Goal: Information Seeking & Learning: Learn about a topic

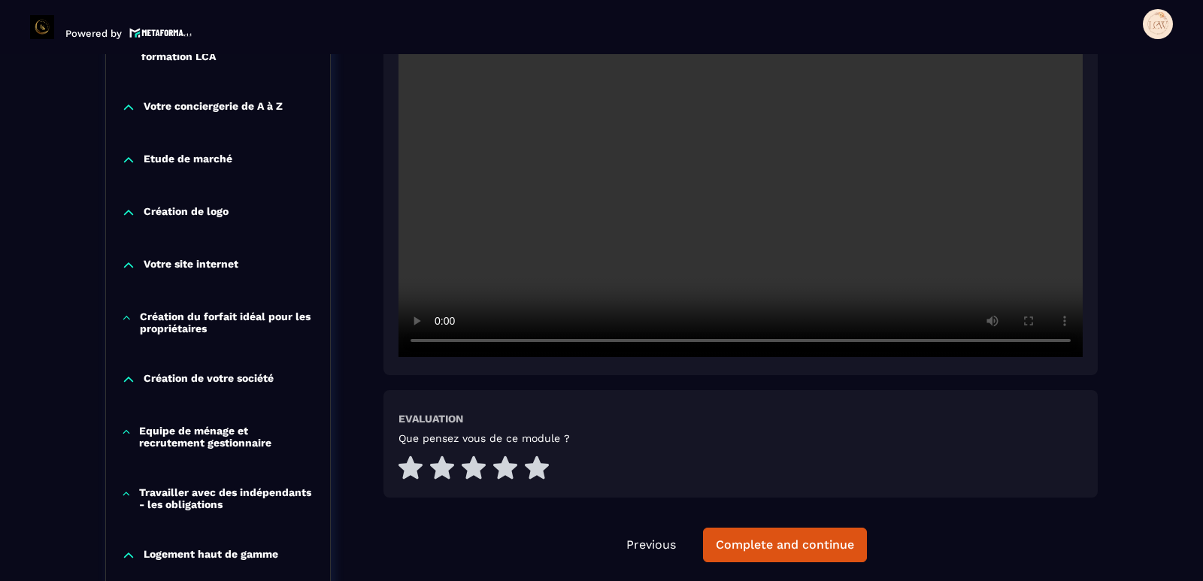
scroll to position [382, 0]
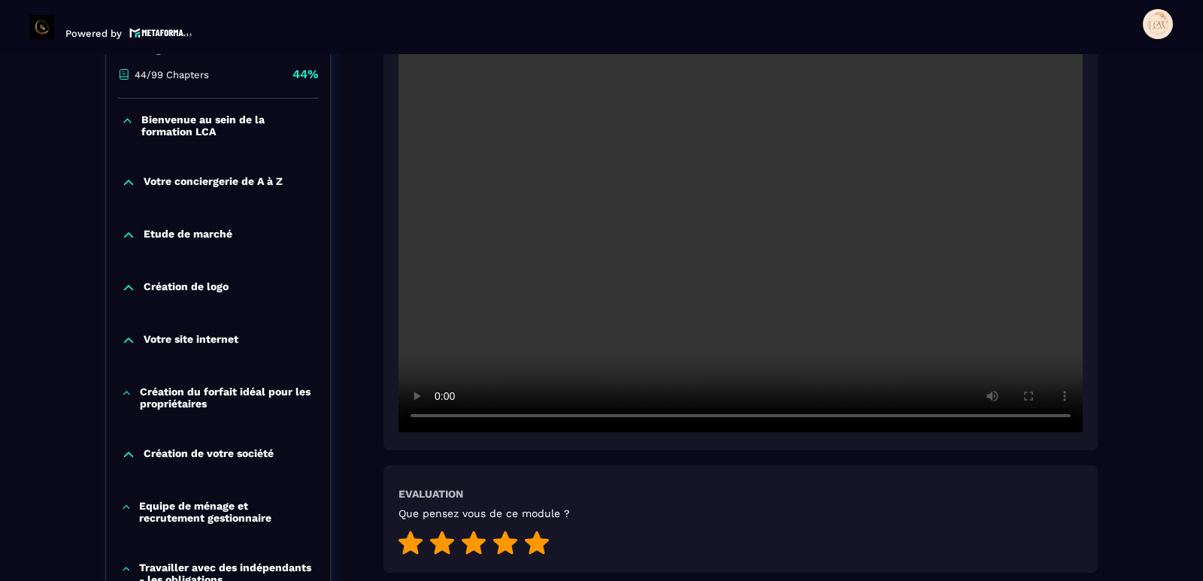
click at [538, 541] on icon at bounding box center [537, 542] width 24 height 23
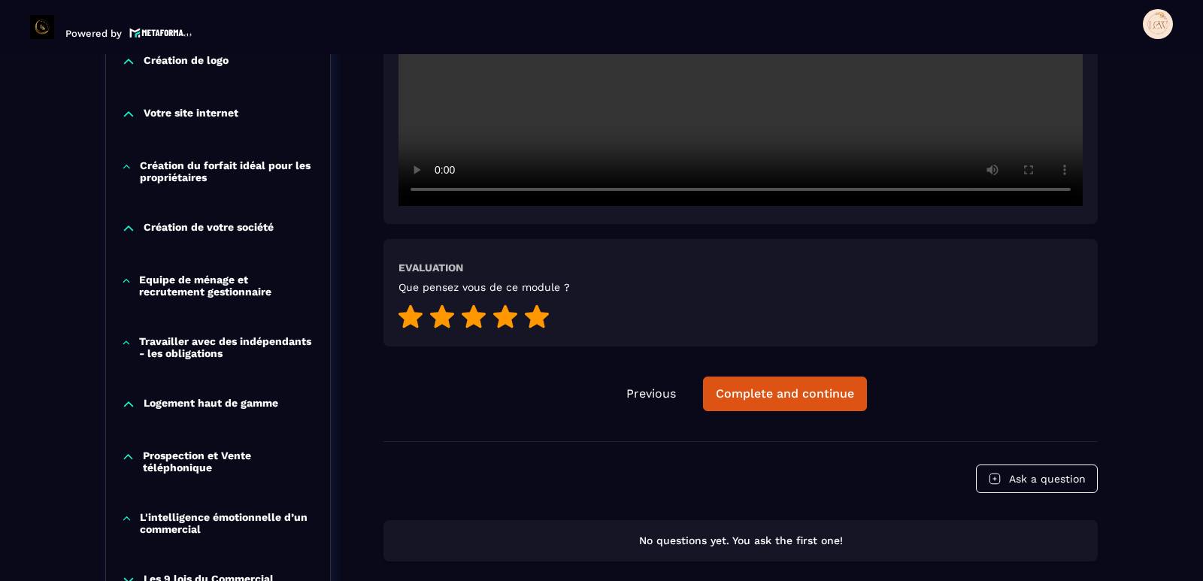
scroll to position [683, 0]
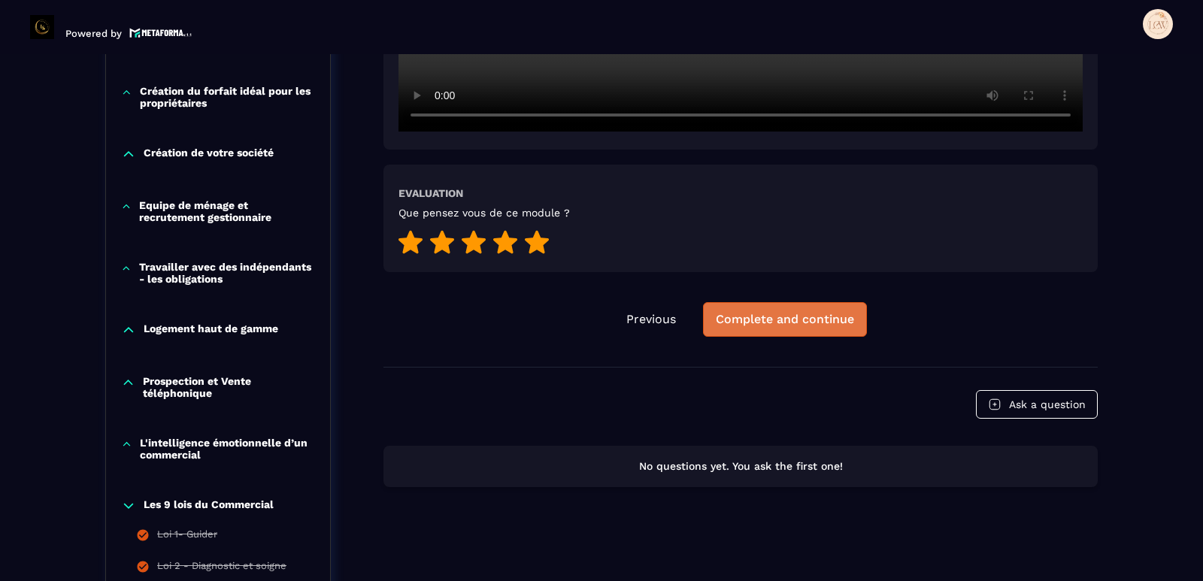
click at [813, 318] on div "Complete and continue" at bounding box center [785, 319] width 138 height 15
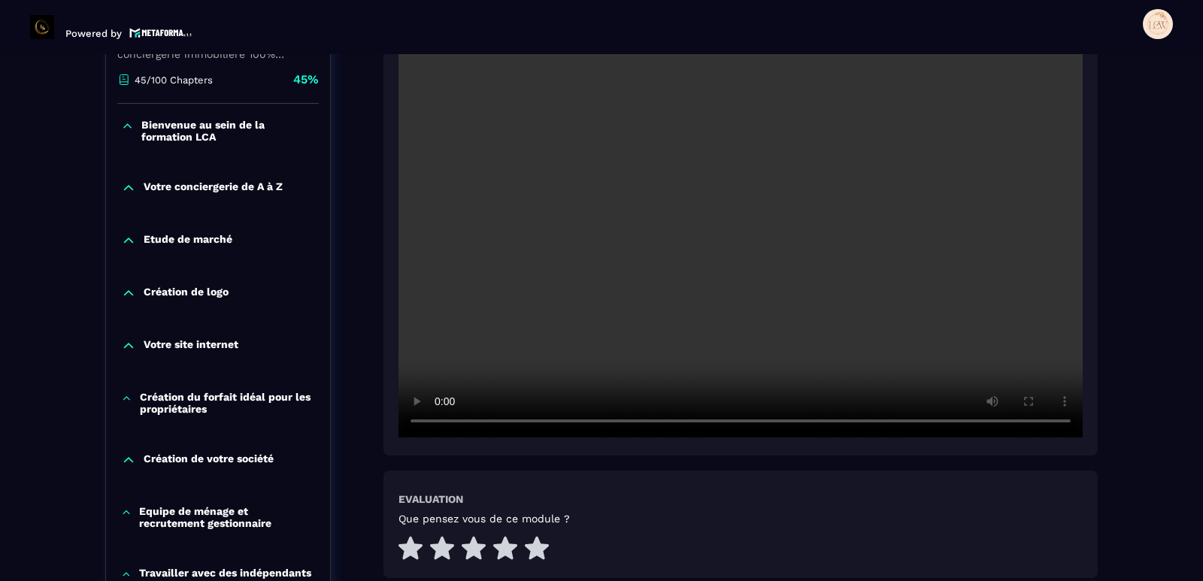
scroll to position [382, 0]
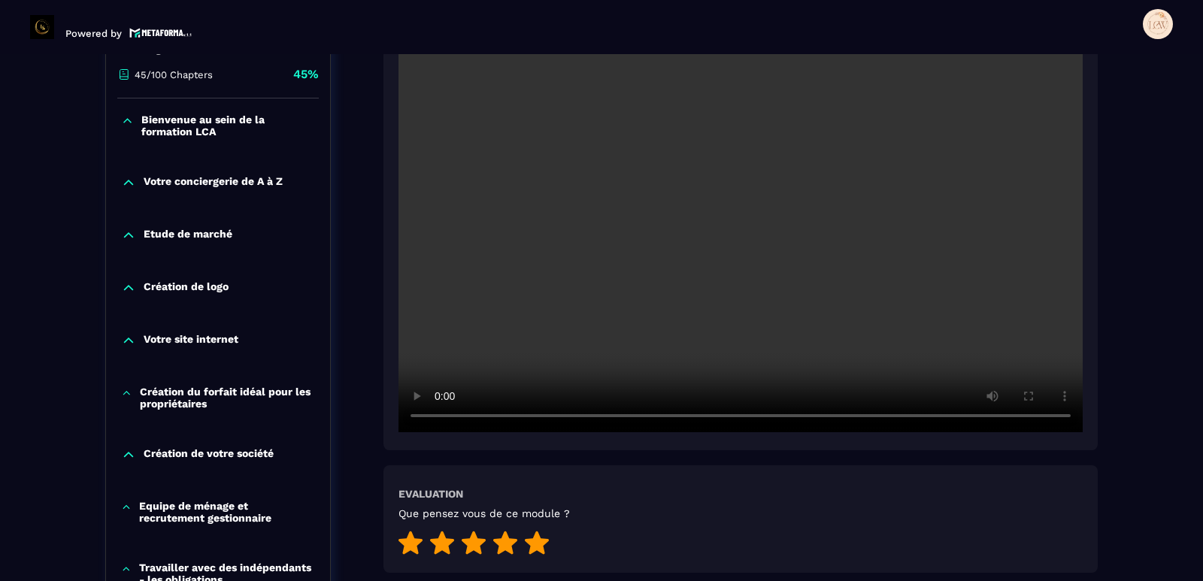
click at [536, 547] on icon at bounding box center [537, 542] width 24 height 23
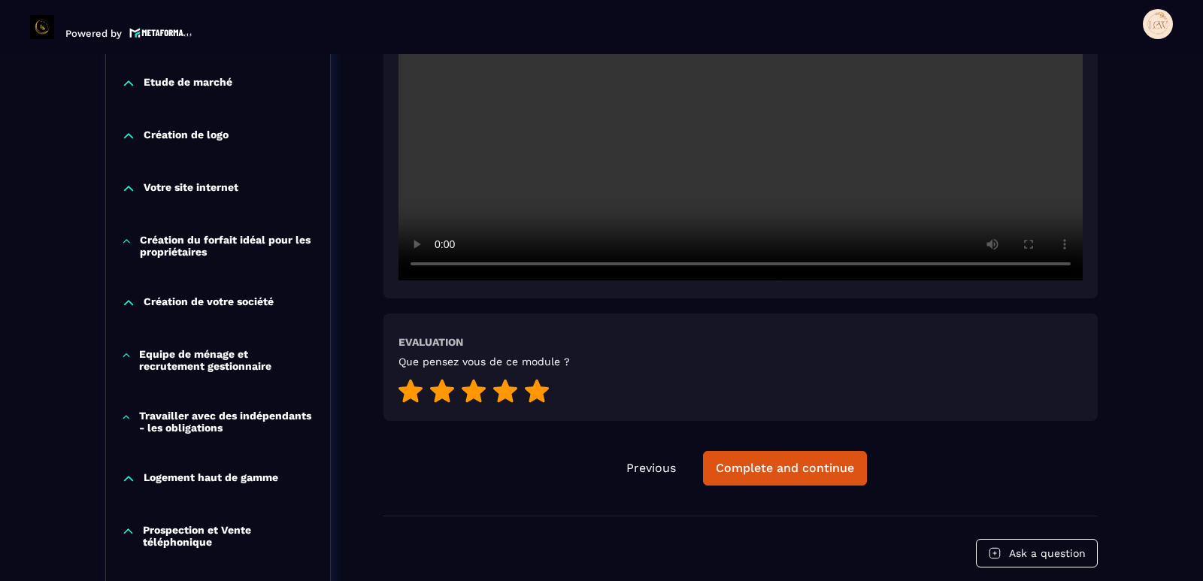
scroll to position [457, 0]
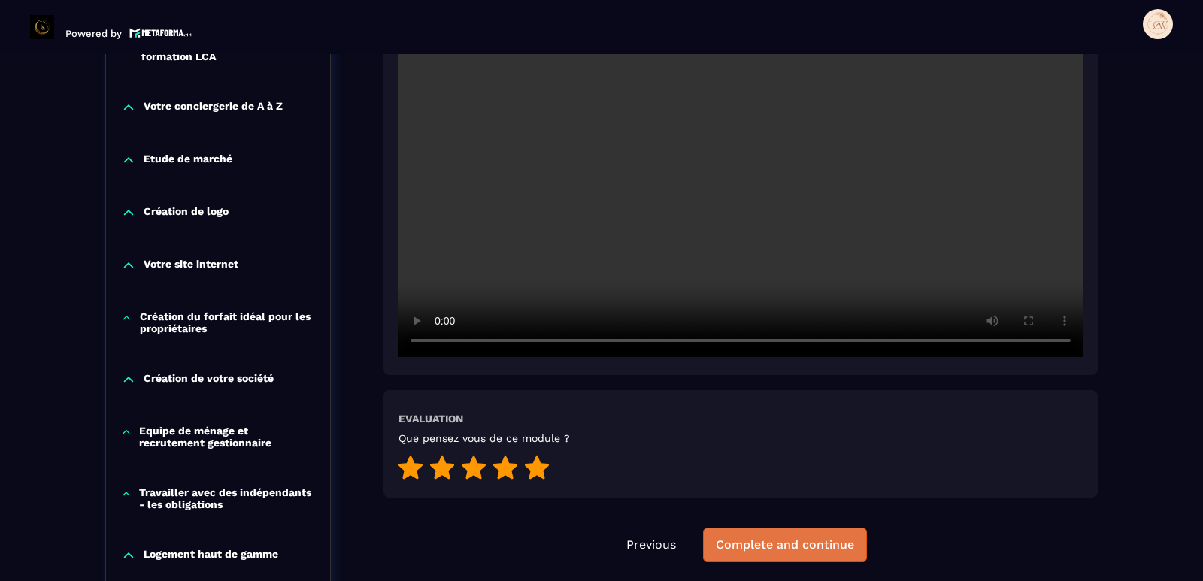
click at [793, 548] on div "Complete and continue" at bounding box center [785, 545] width 138 height 15
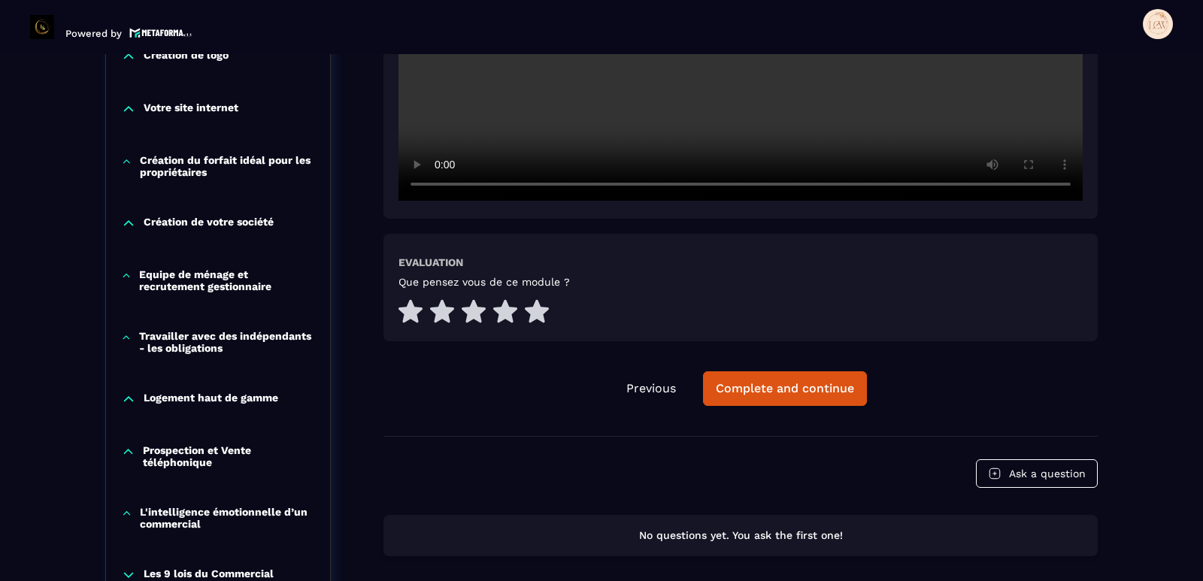
scroll to position [608, 0]
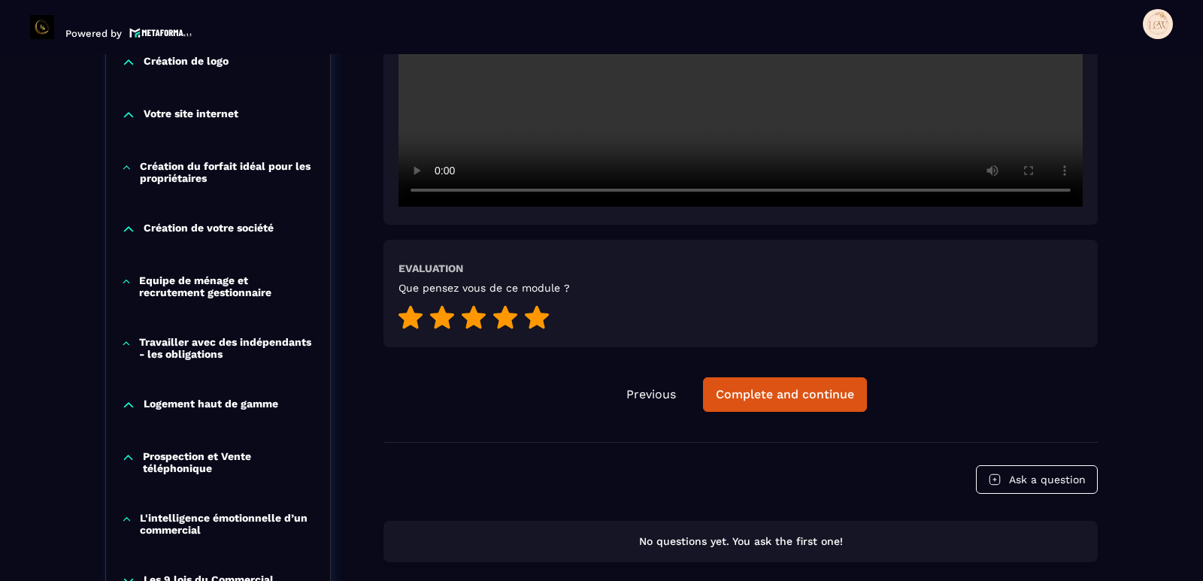
click at [532, 319] on icon at bounding box center [537, 316] width 24 height 23
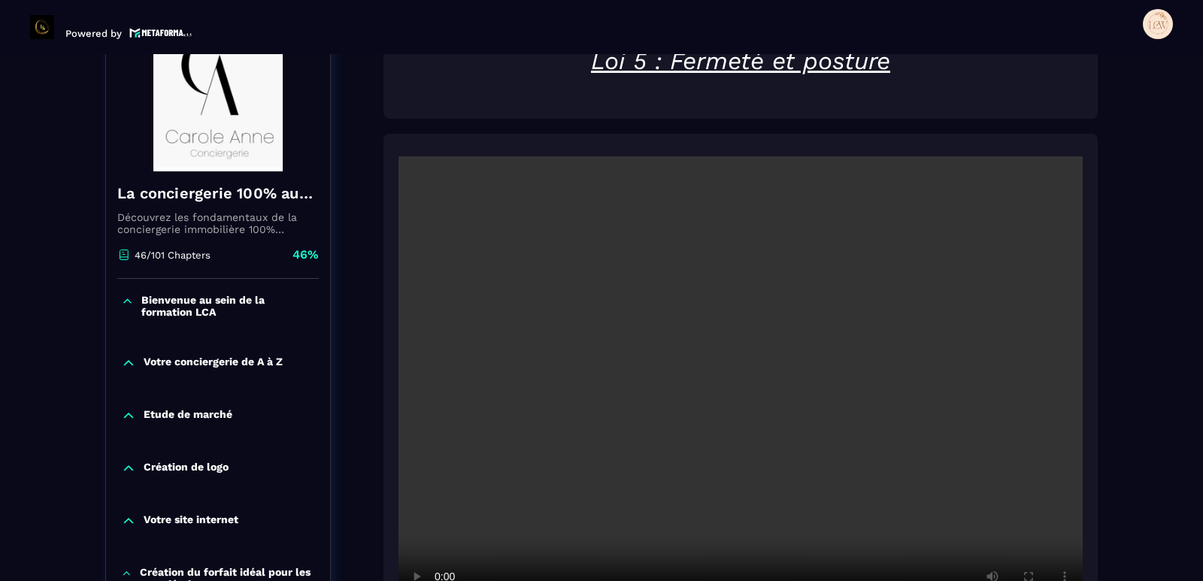
scroll to position [532, 0]
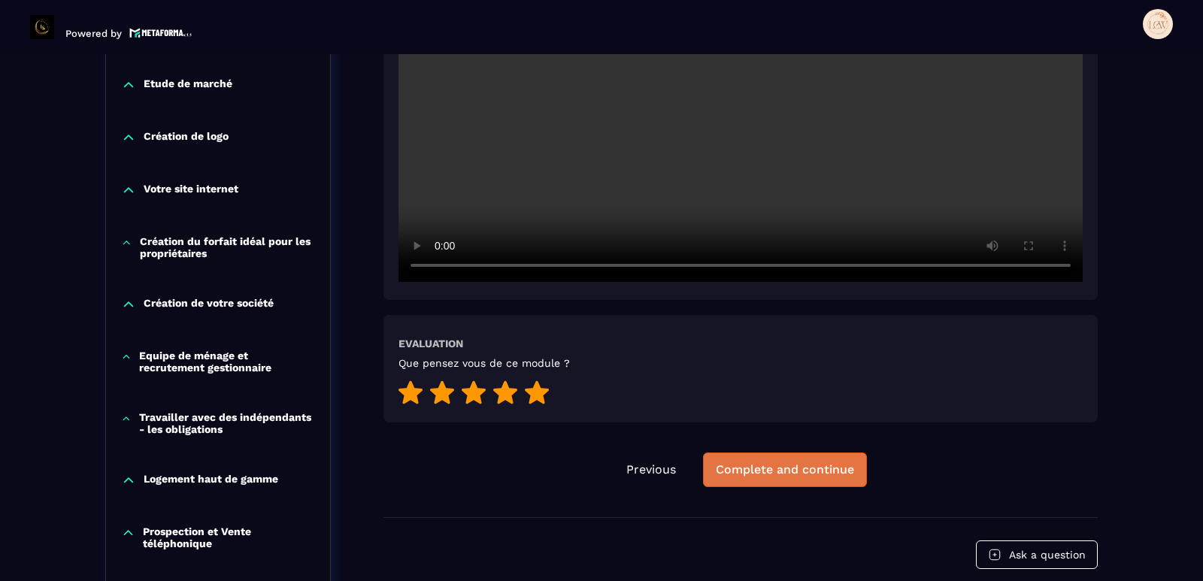
click at [791, 471] on div "Complete and continue" at bounding box center [785, 469] width 138 height 15
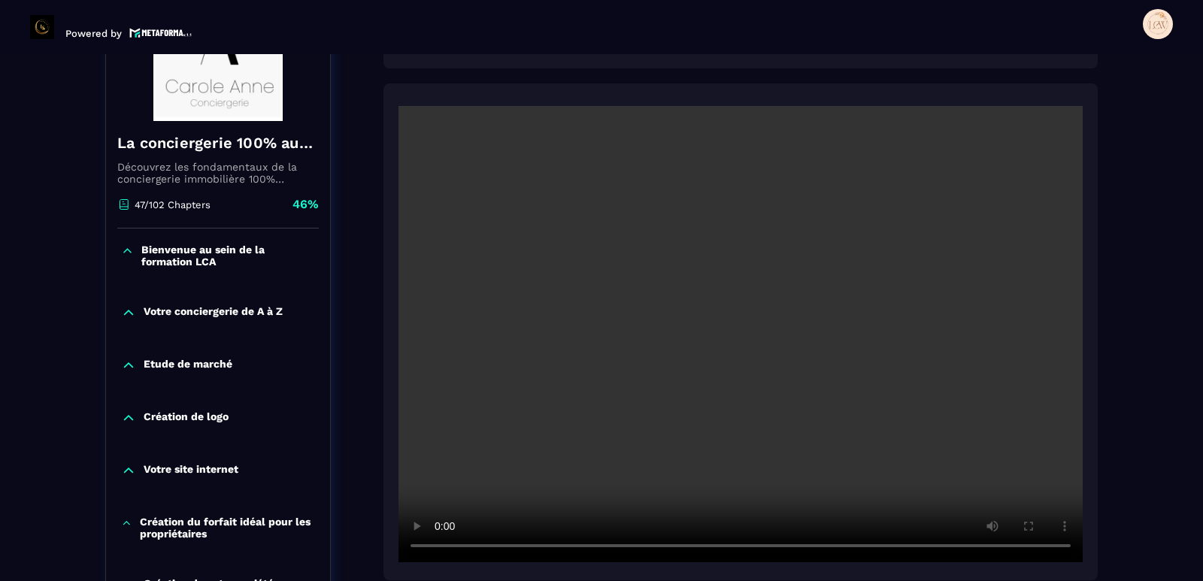
scroll to position [382, 0]
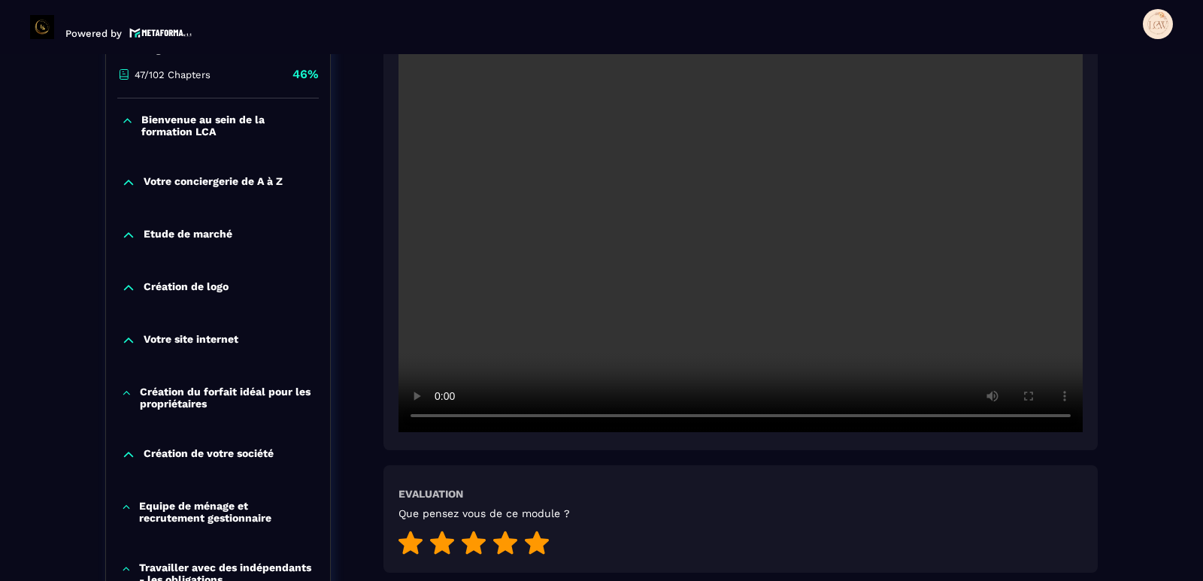
click at [539, 544] on icon at bounding box center [537, 542] width 24 height 23
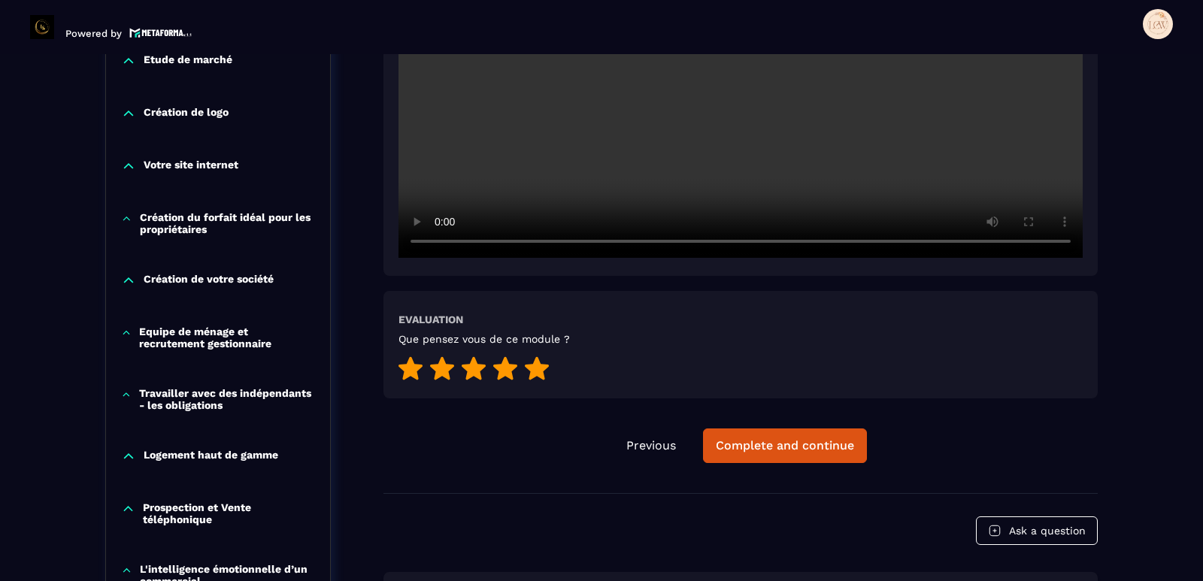
scroll to position [608, 0]
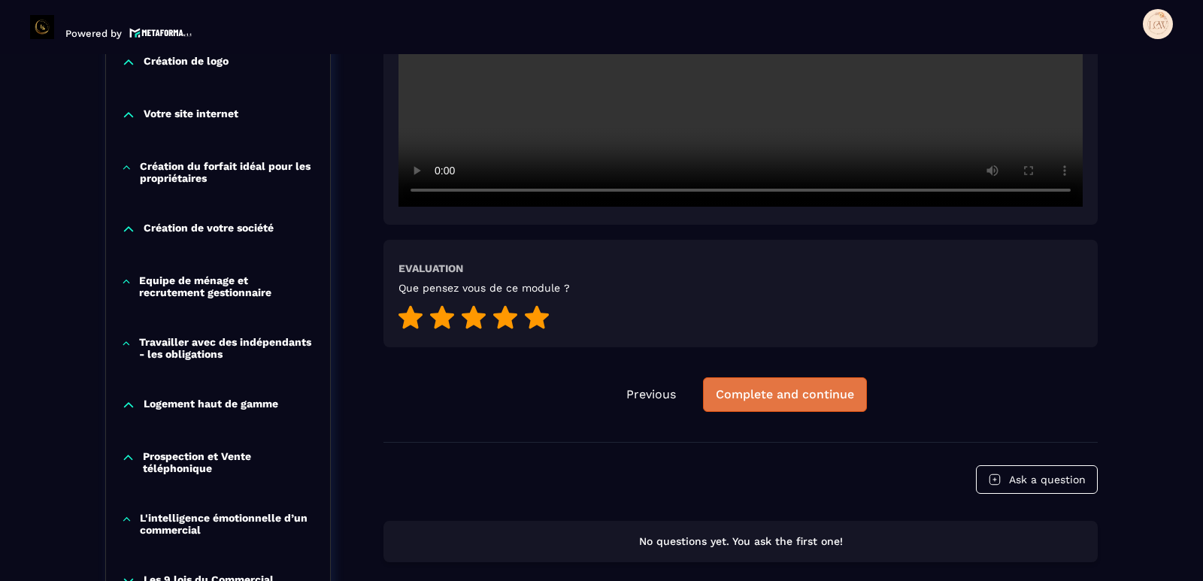
click at [808, 393] on div "Complete and continue" at bounding box center [785, 394] width 138 height 15
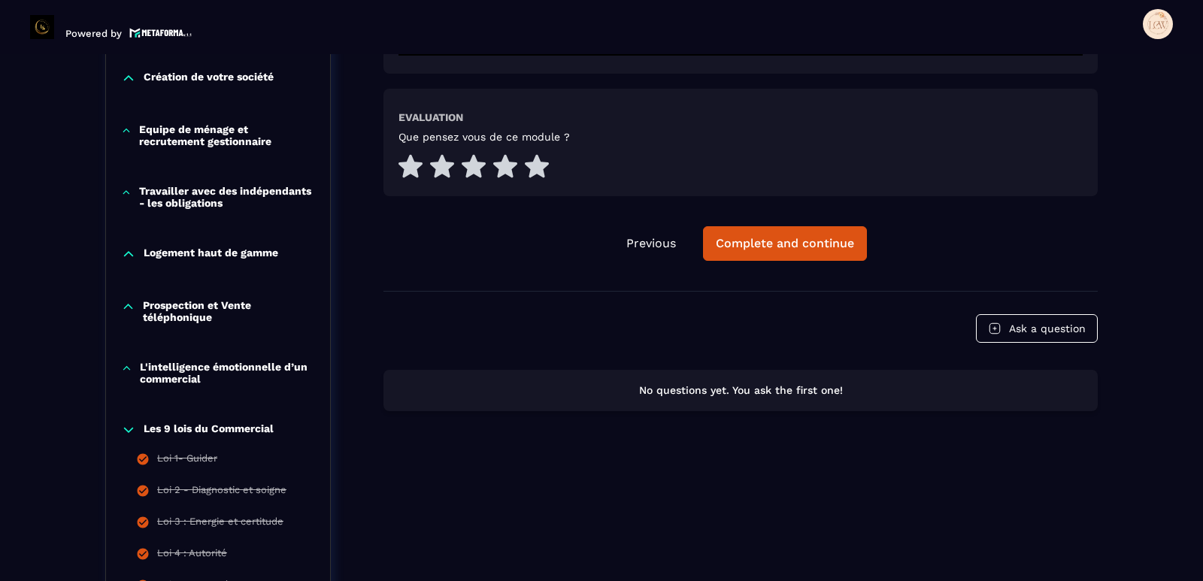
scroll to position [758, 0]
click at [537, 169] on icon at bounding box center [537, 166] width 24 height 23
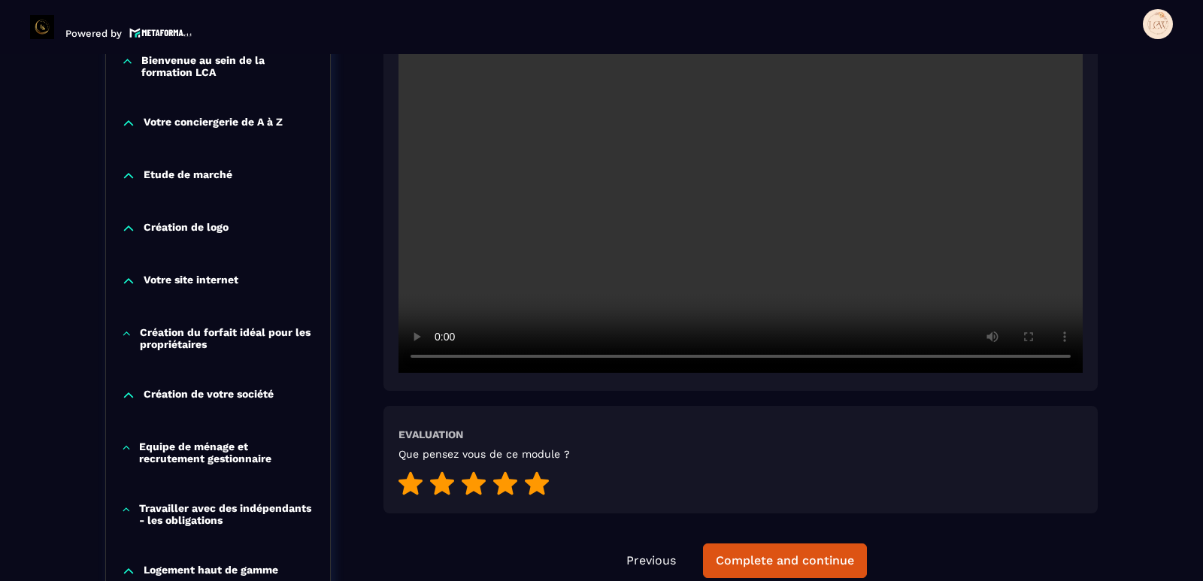
scroll to position [457, 0]
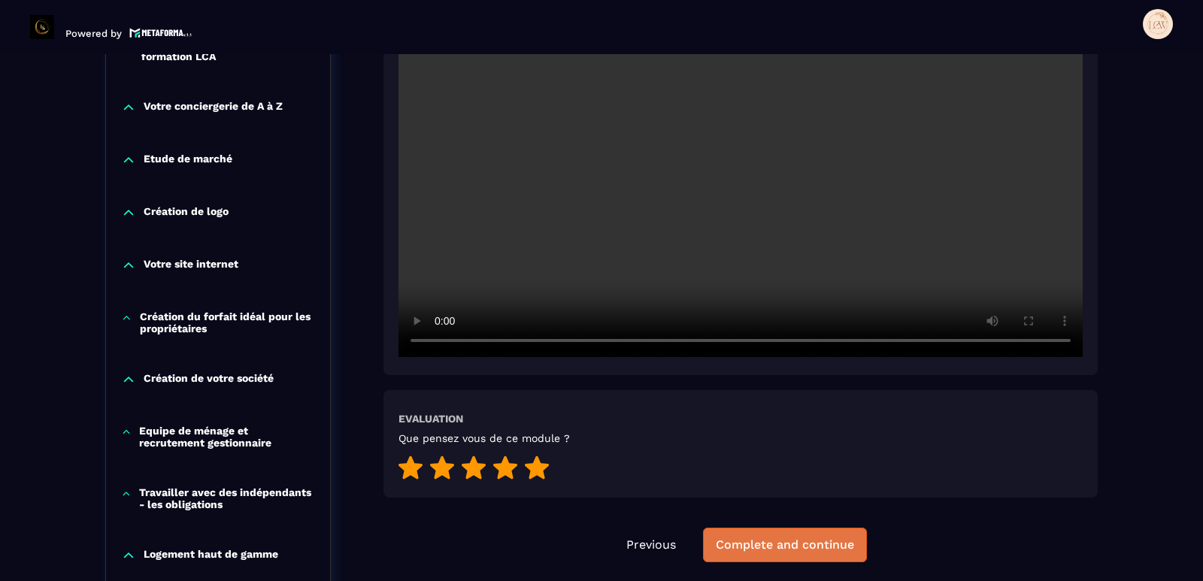
click at [782, 547] on div "Complete and continue" at bounding box center [785, 545] width 138 height 15
click at [536, 474] on icon at bounding box center [537, 467] width 24 height 23
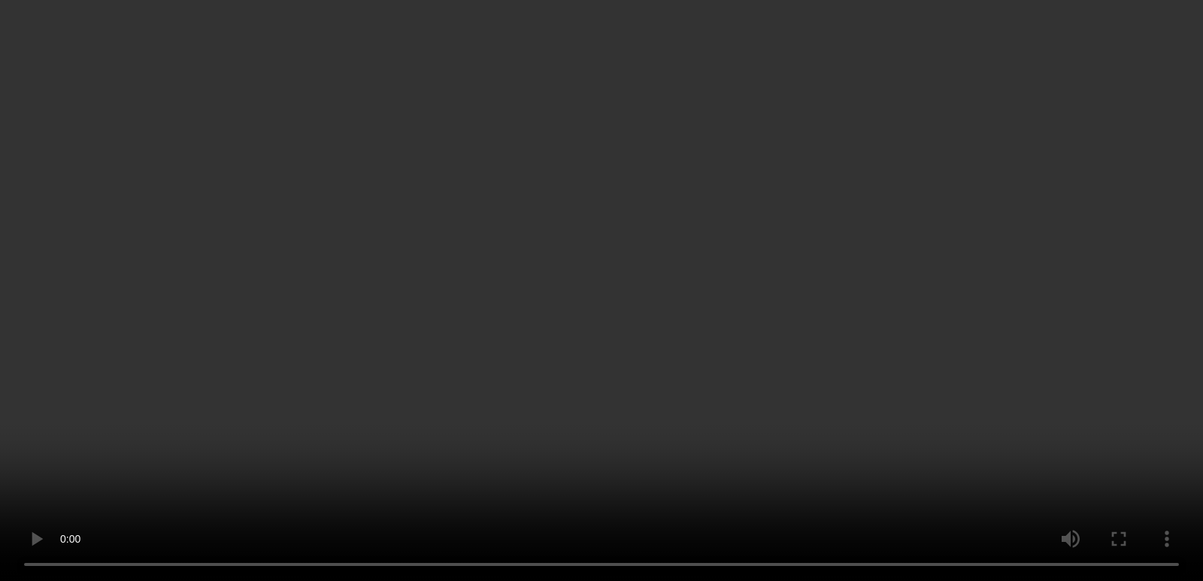
scroll to position [608, 0]
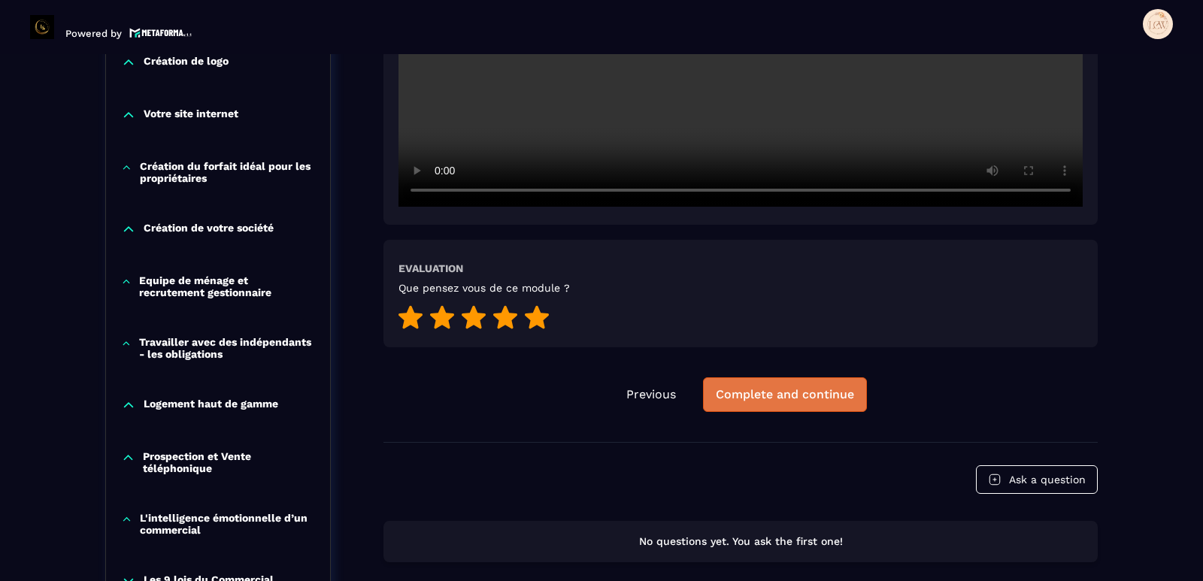
click at [780, 391] on div "Complete and continue" at bounding box center [785, 394] width 138 height 15
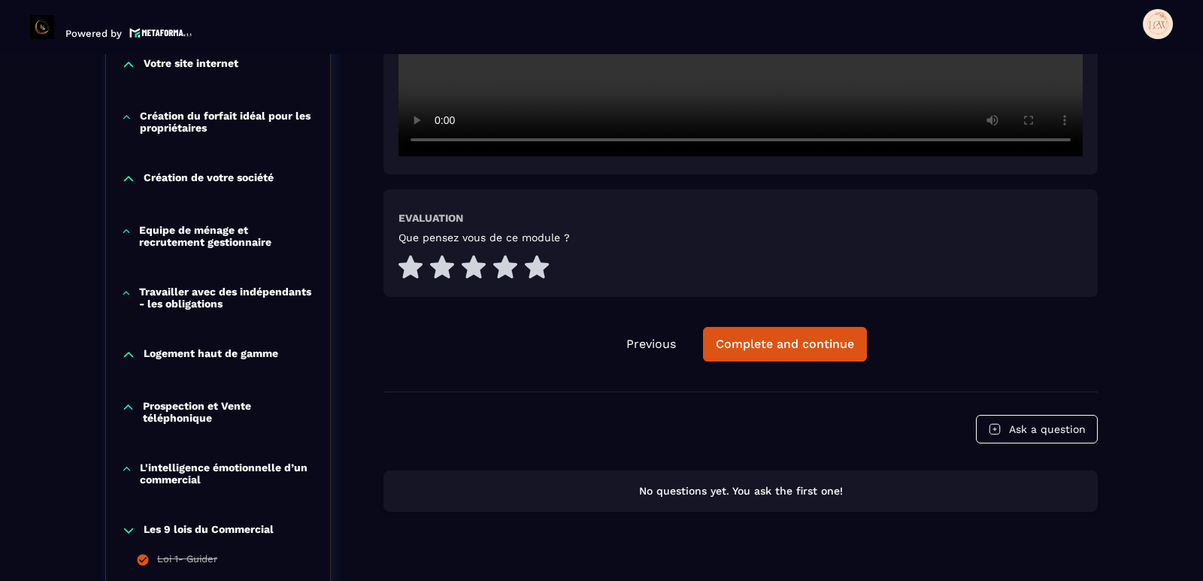
scroll to position [683, 0]
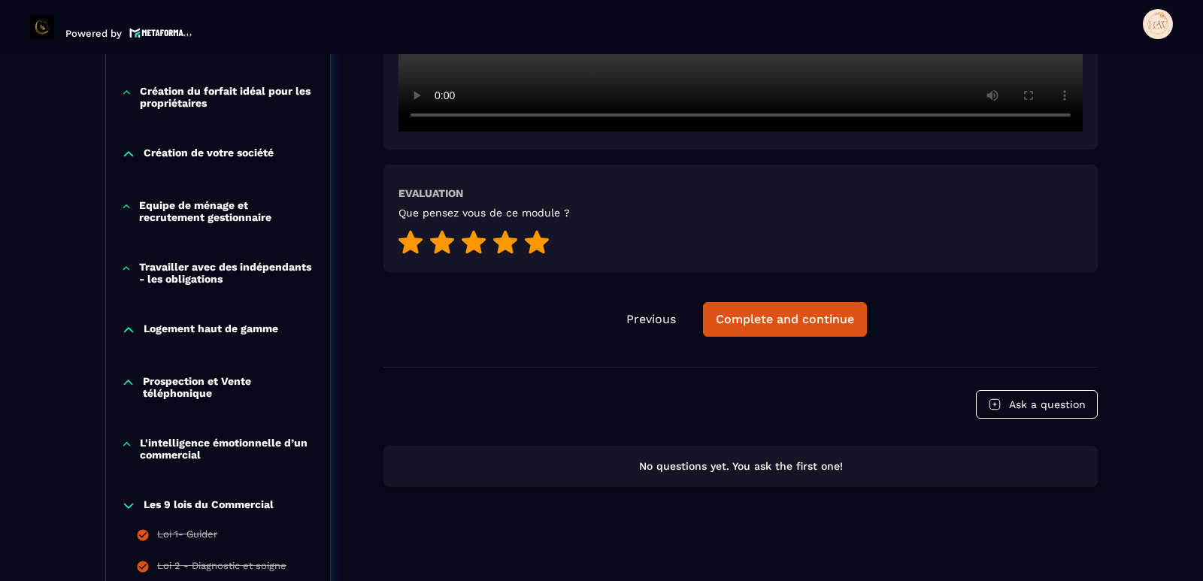
click at [538, 240] on icon at bounding box center [537, 241] width 24 height 23
click at [1051, 405] on button "Ask a question" at bounding box center [1037, 404] width 122 height 29
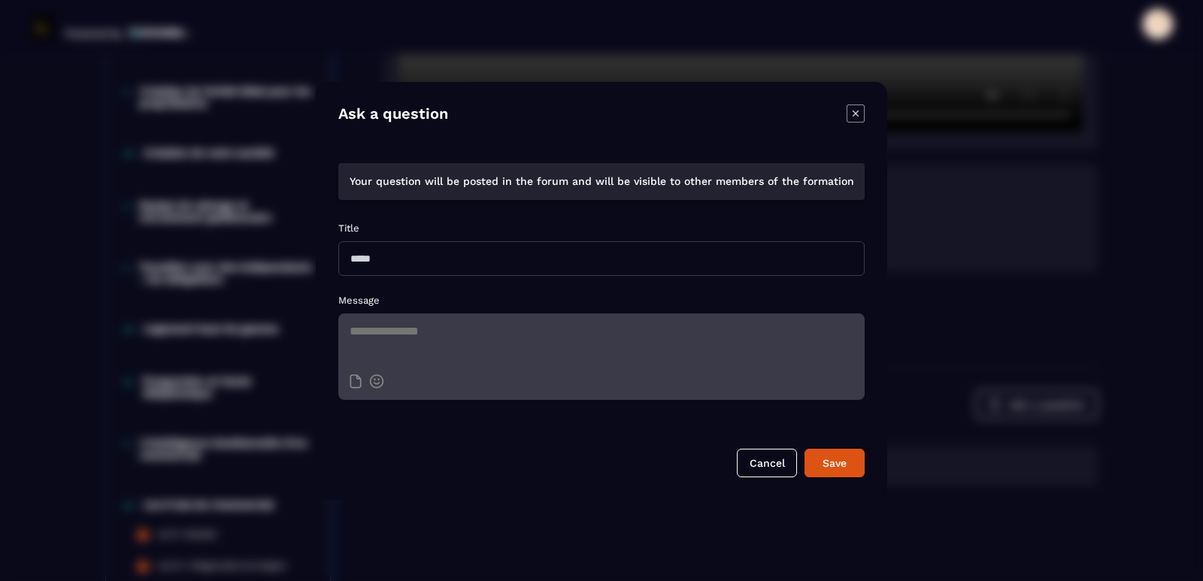
click at [402, 259] on input "Modal window" at bounding box center [601, 258] width 526 height 35
type input "**********"
click at [469, 326] on textarea "Modal window" at bounding box center [601, 340] width 526 height 53
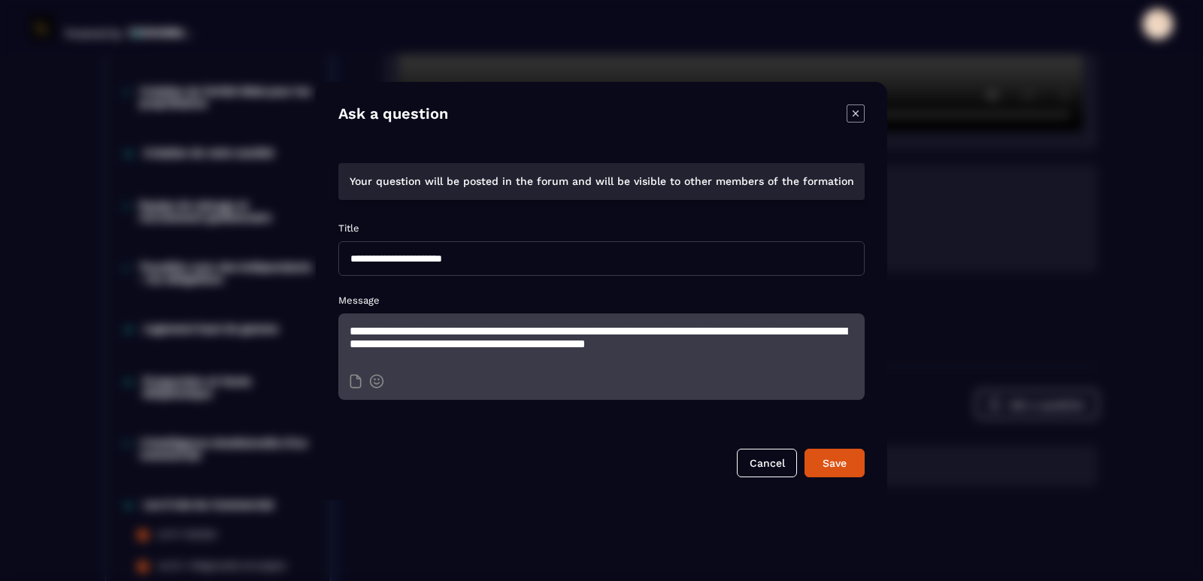
scroll to position [2, 0]
type textarea "**********"
click at [838, 462] on div "Save" at bounding box center [834, 463] width 41 height 15
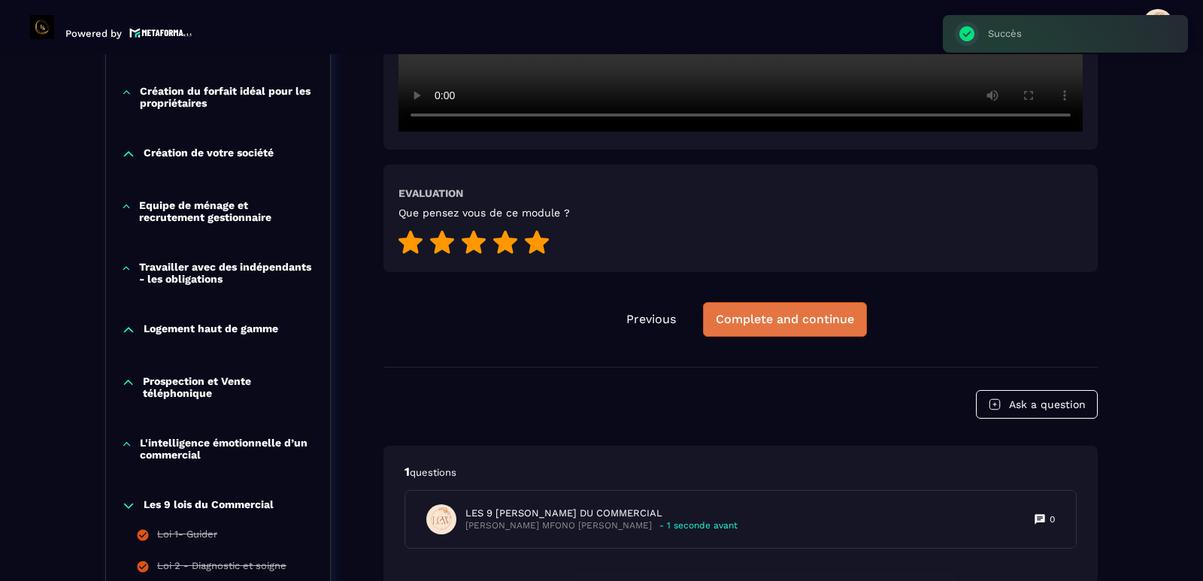
click at [809, 313] on div "Complete and continue" at bounding box center [785, 319] width 138 height 15
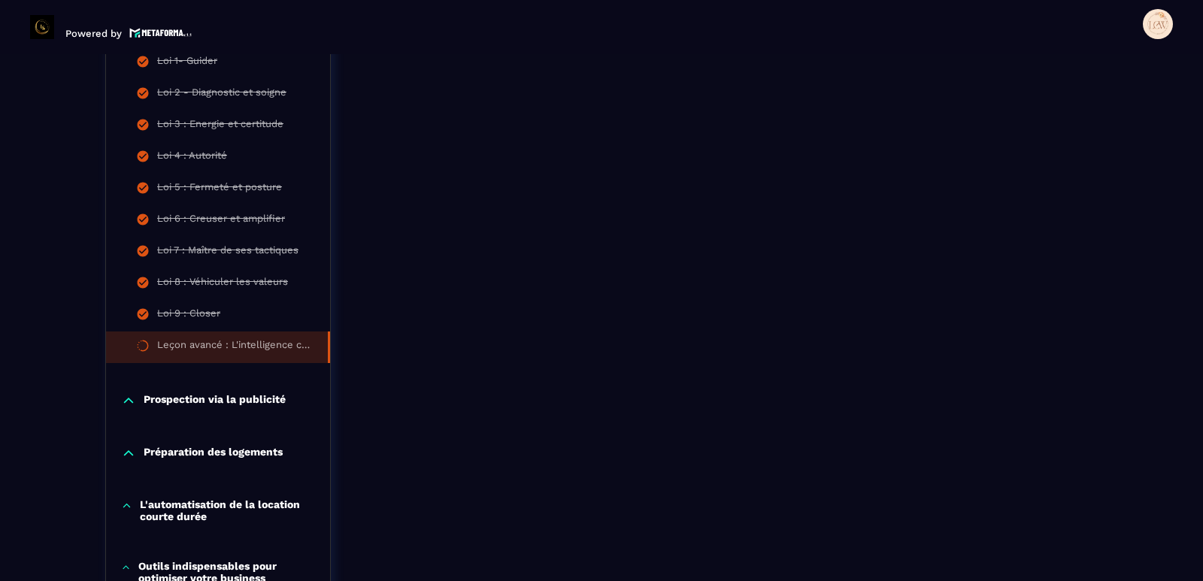
scroll to position [1053, 0]
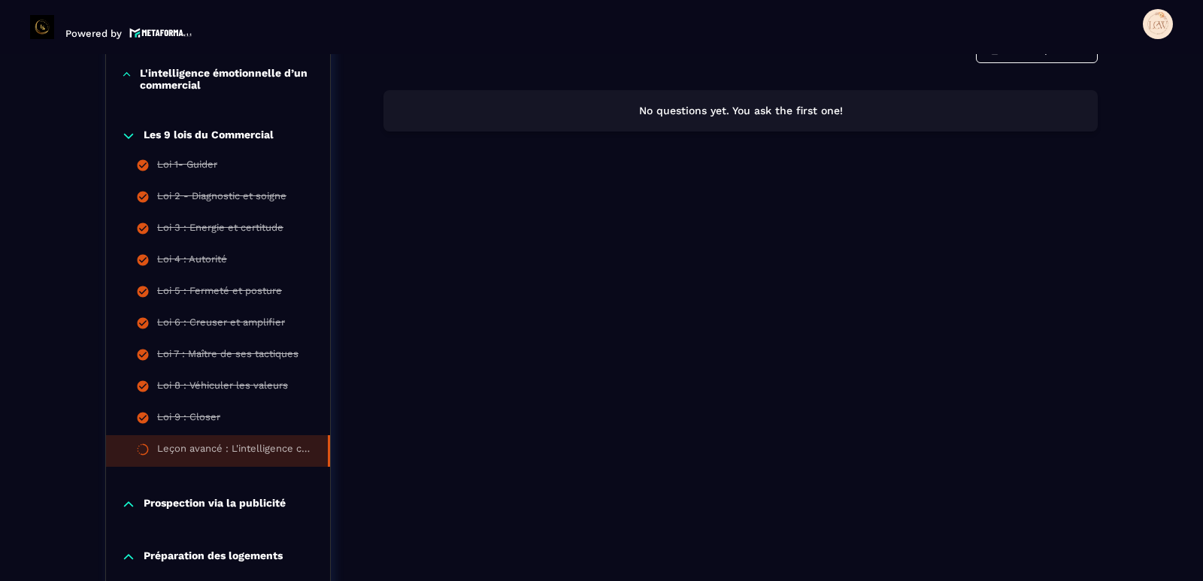
click at [129, 135] on icon at bounding box center [128, 136] width 15 height 15
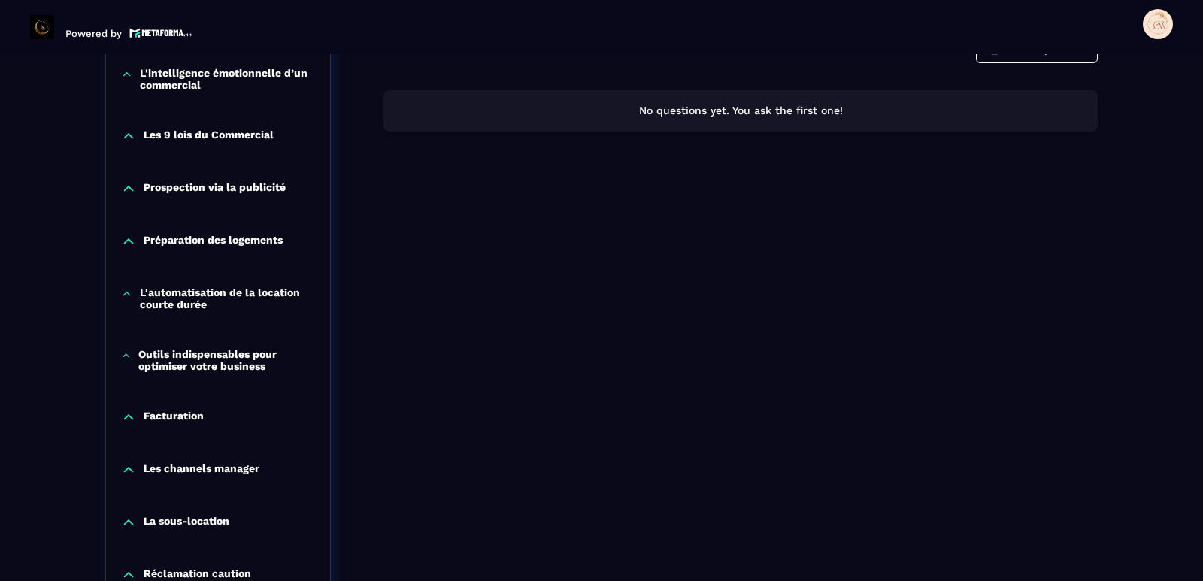
click at [162, 185] on p "Prospection via la publicité" at bounding box center [215, 188] width 142 height 15
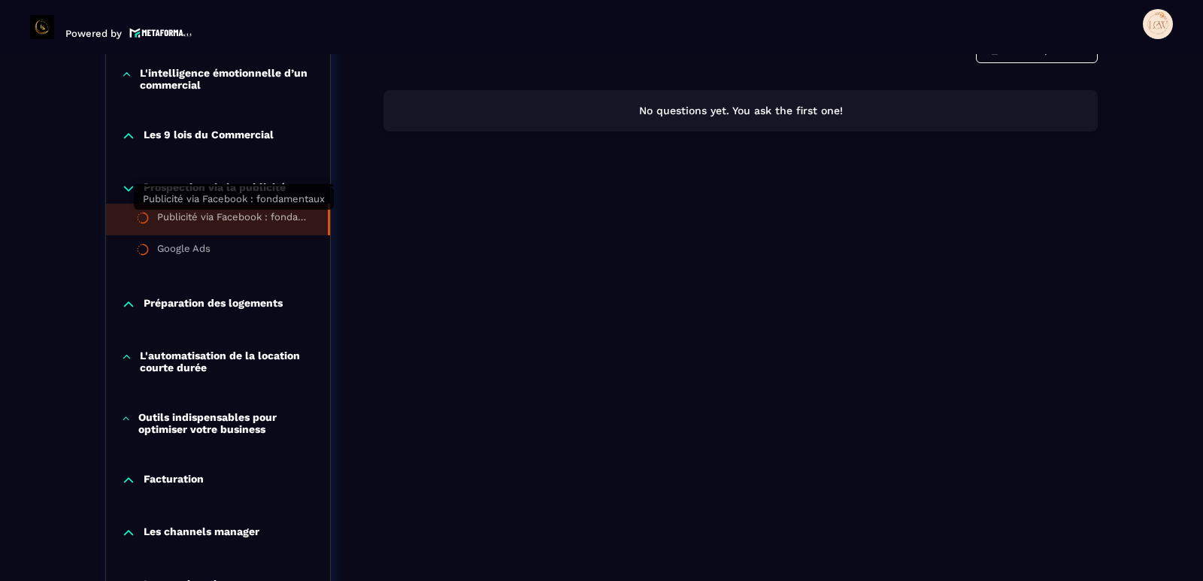
click at [195, 213] on div "Publicité via Facebook : fondamentaux" at bounding box center [235, 219] width 156 height 17
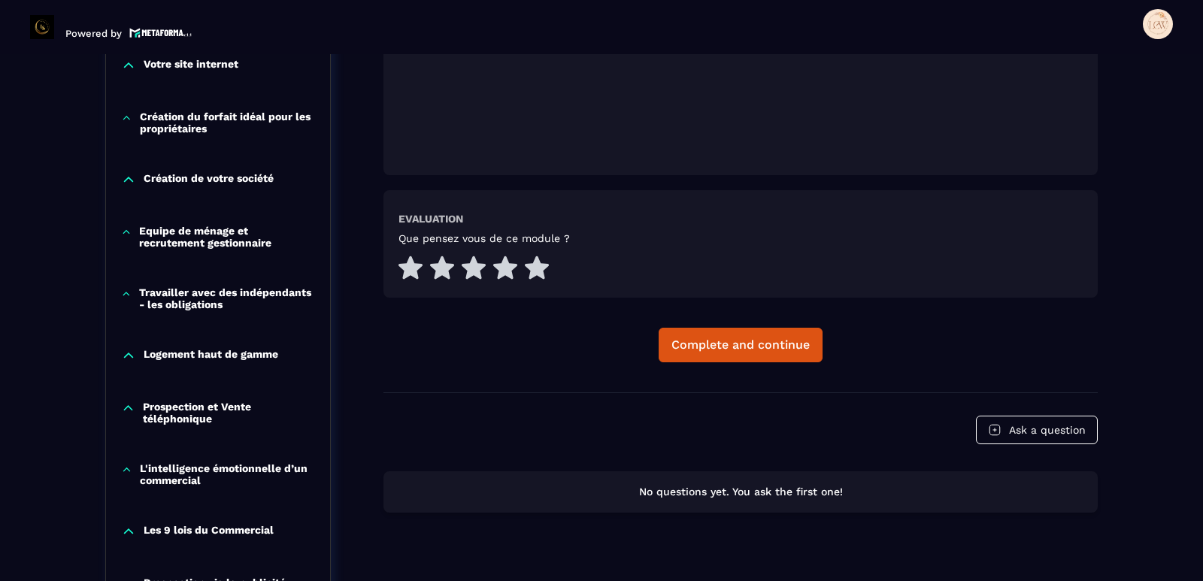
scroll to position [683, 0]
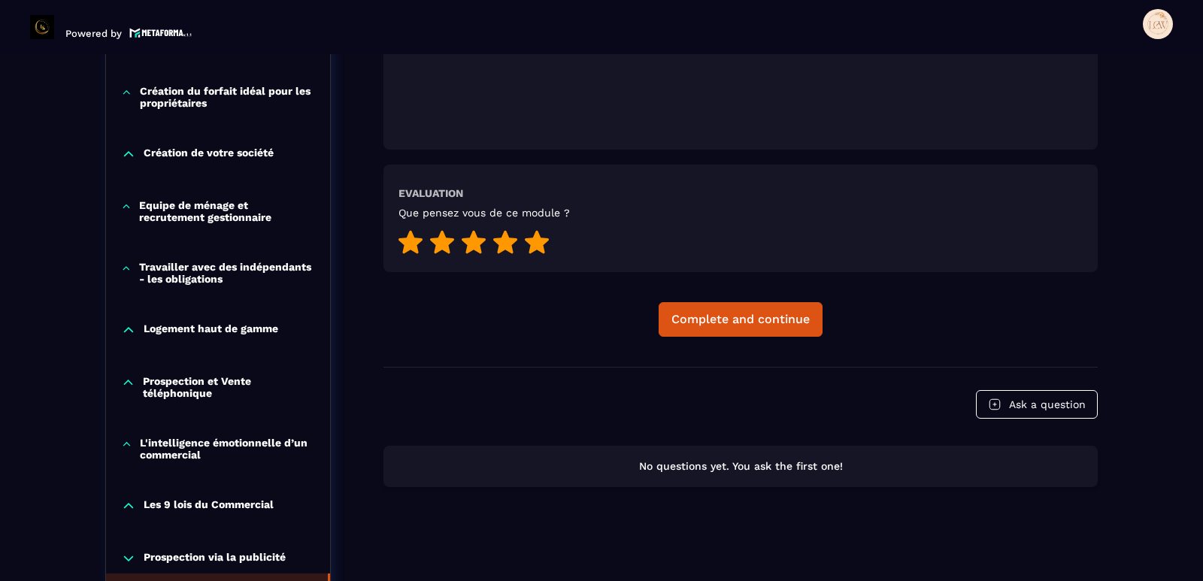
click at [533, 241] on icon at bounding box center [537, 241] width 24 height 23
click at [780, 324] on div "Complete and continue" at bounding box center [740, 319] width 138 height 15
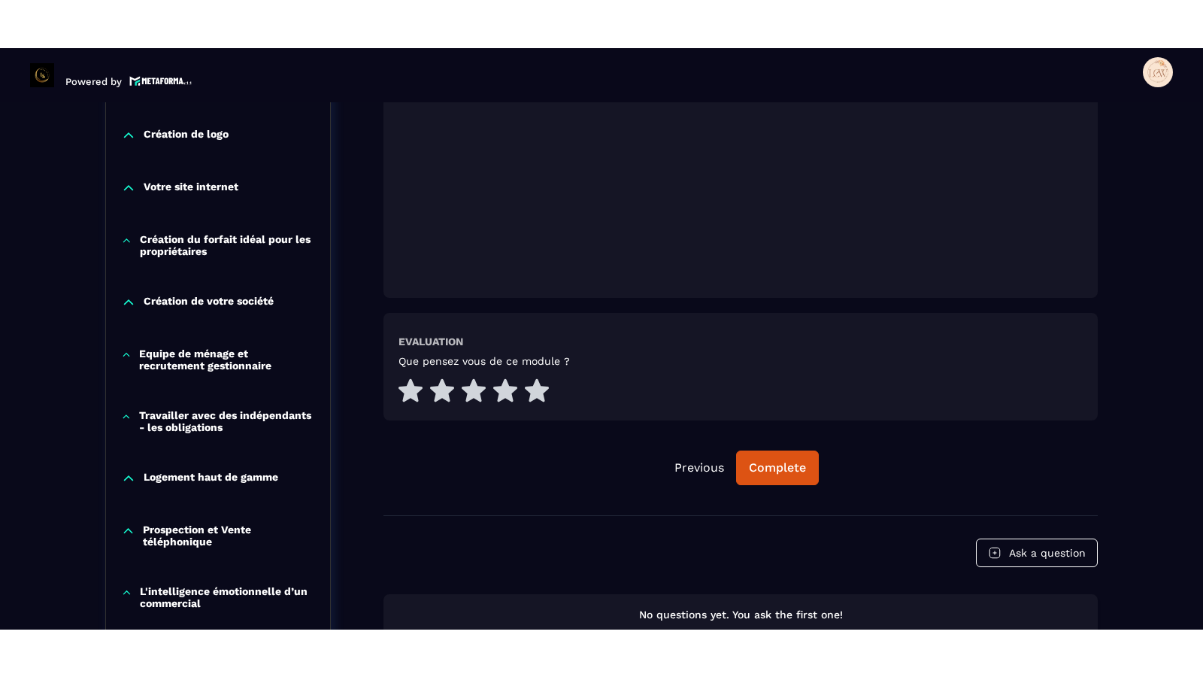
scroll to position [532, 0]
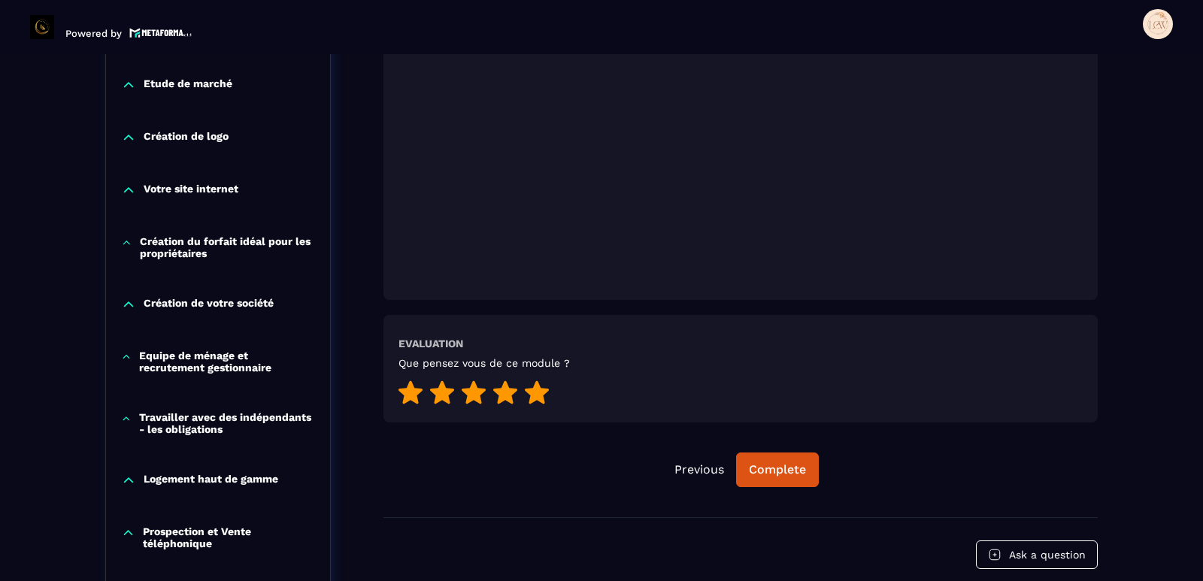
click at [536, 396] on icon at bounding box center [537, 391] width 24 height 23
